Goal: Obtain resource: Obtain resource

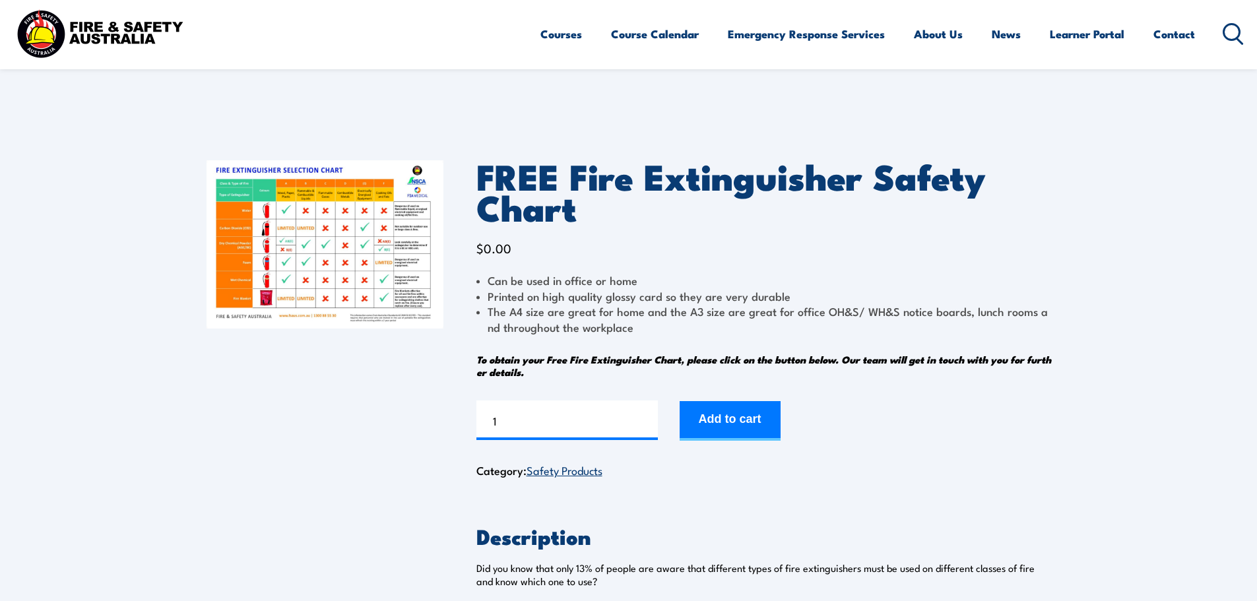
click at [307, 253] on img at bounding box center [324, 244] width 237 height 168
click at [394, 236] on img at bounding box center [324, 244] width 237 height 168
